Goal: Find specific page/section: Find specific page/section

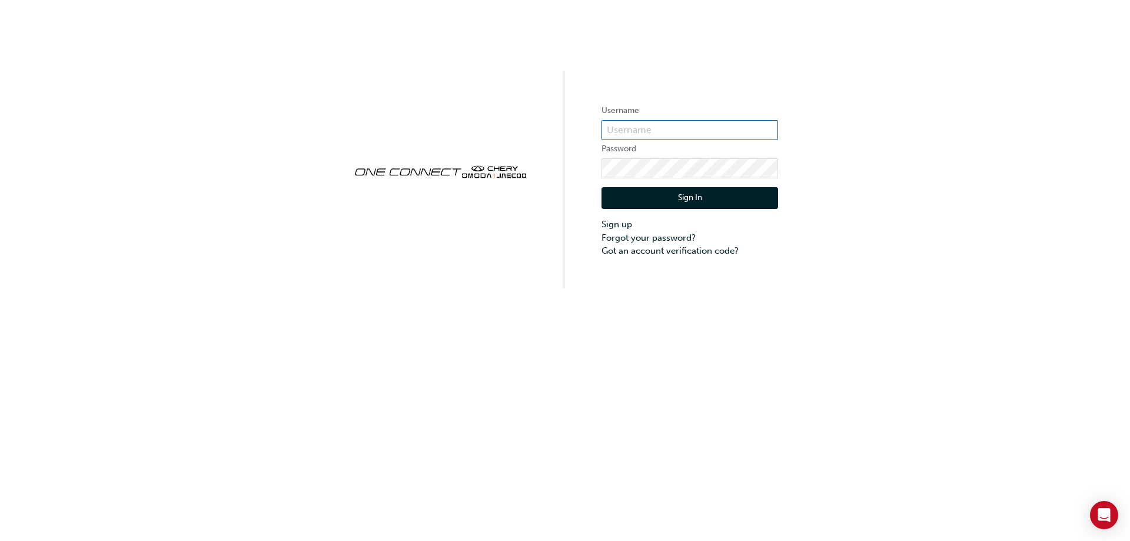
click at [630, 129] on input "text" at bounding box center [689, 130] width 177 height 20
type input "CHAU0534"
click at [689, 209] on div "Sign In Sign up Forgot your password? Got an account verification code?" at bounding box center [689, 217] width 177 height 79
click at [692, 201] on button "Sign In" at bounding box center [689, 198] width 177 height 22
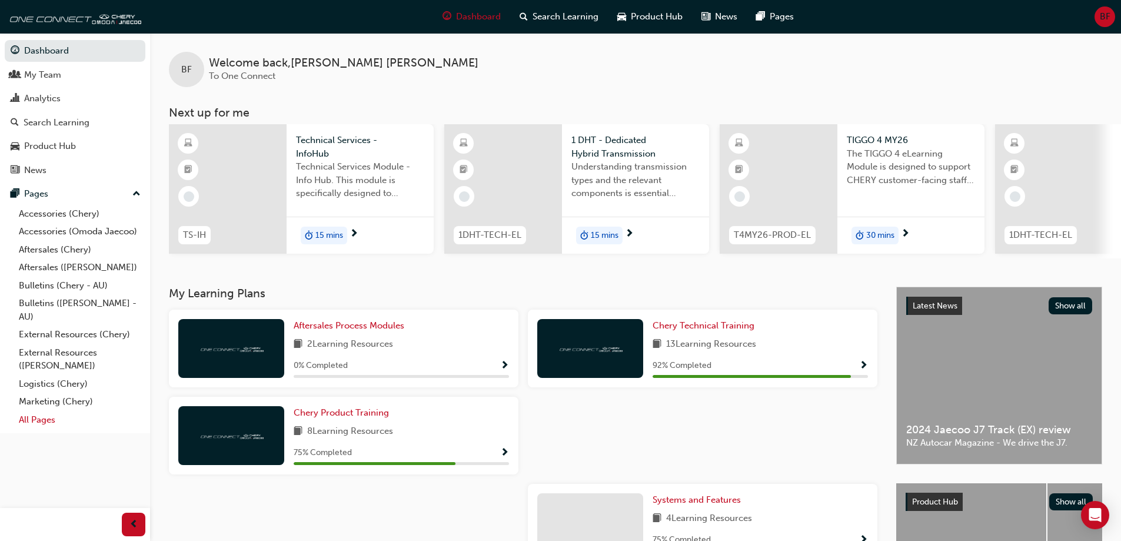
click at [49, 417] on link "All Pages" at bounding box center [79, 420] width 131 height 18
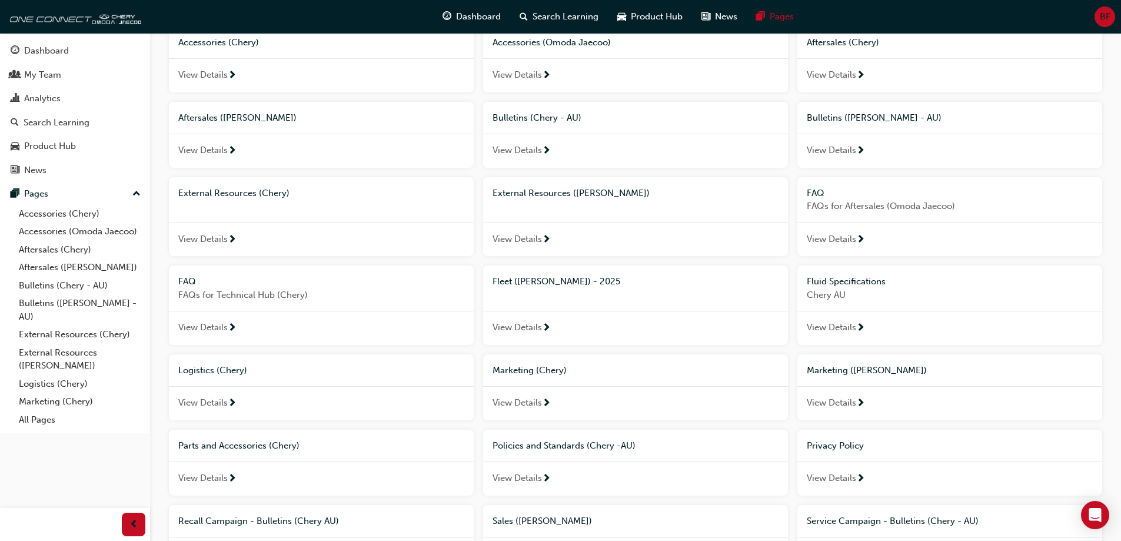
scroll to position [84, 0]
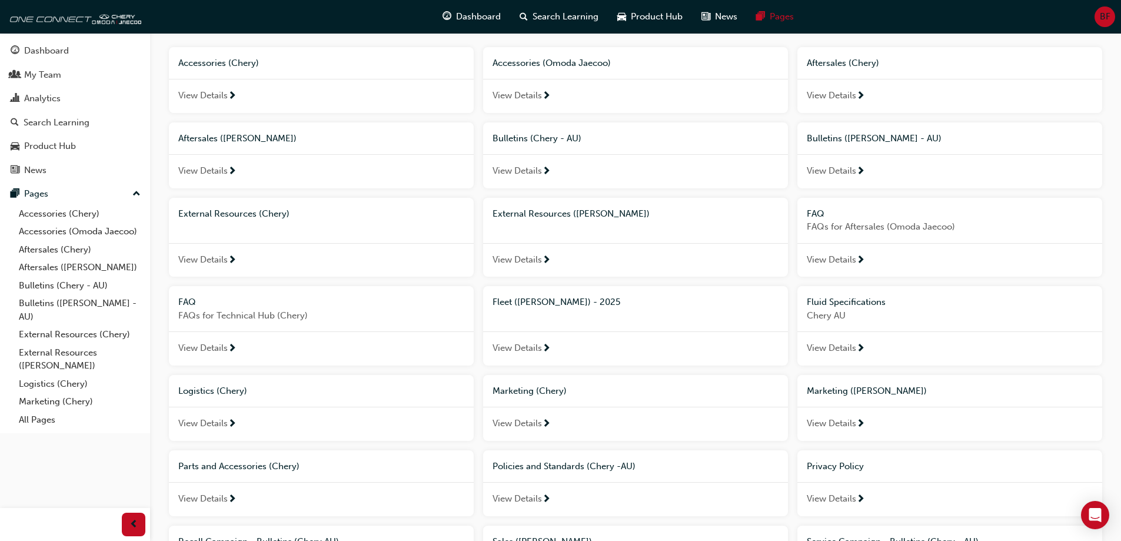
click at [206, 262] on span "View Details" at bounding box center [202, 260] width 49 height 14
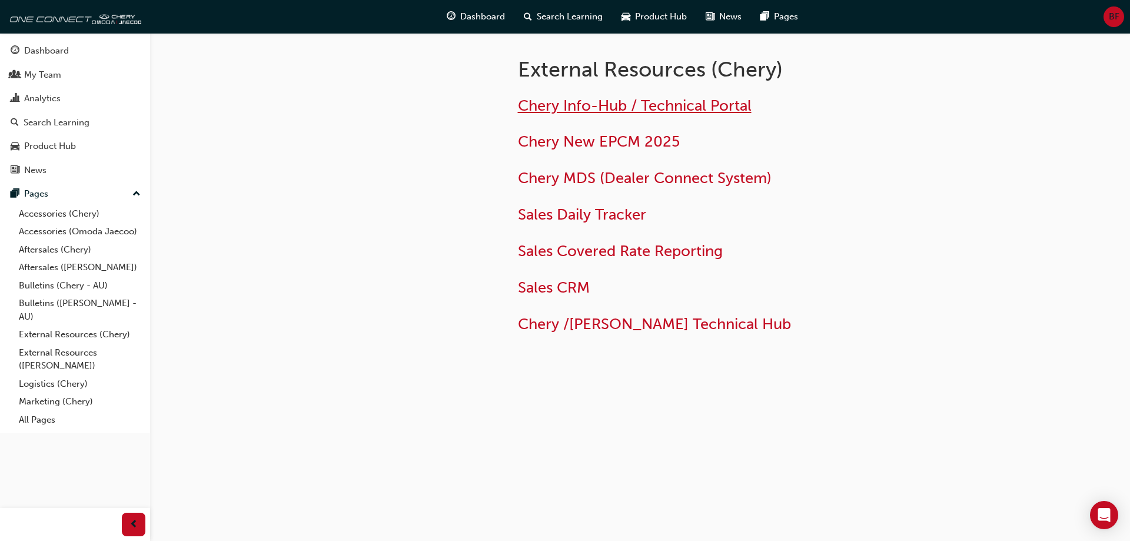
click at [576, 102] on span "Chery Info-Hub / Technical Portal" at bounding box center [635, 105] width 234 height 18
